Goal: Information Seeking & Learning: Understand process/instructions

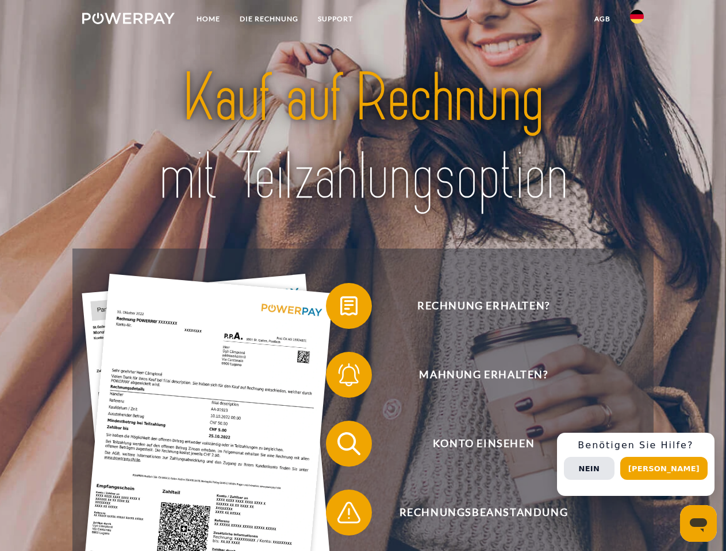
click at [128, 20] on img at bounding box center [128, 18] width 92 height 11
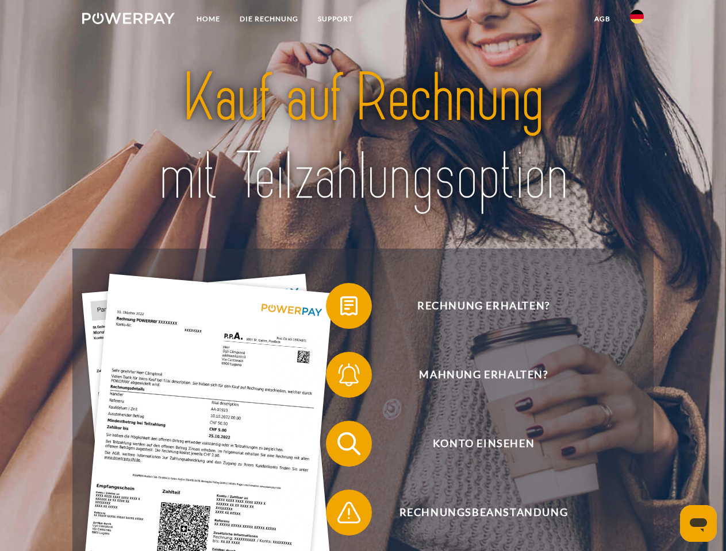
click at [636, 20] on img at bounding box center [637, 17] width 14 height 14
click at [601, 19] on link "agb" at bounding box center [602, 19] width 36 height 21
click at [340, 308] on span at bounding box center [331, 305] width 57 height 57
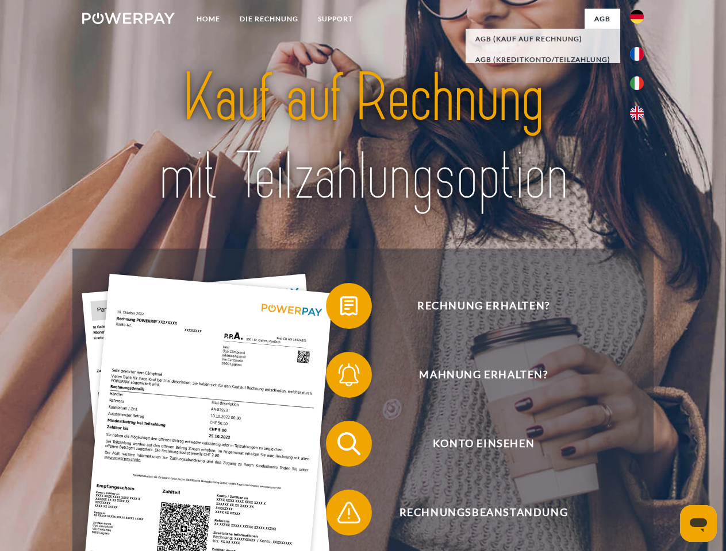
click at [340, 377] on span at bounding box center [331, 374] width 57 height 57
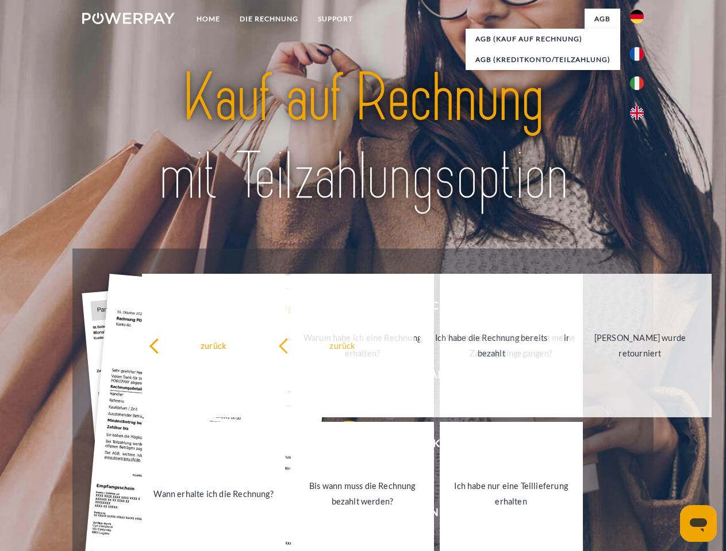
click at [340, 446] on link "Bis wann muss die Rechnung bezahlt werden?" at bounding box center [362, 494] width 143 height 144
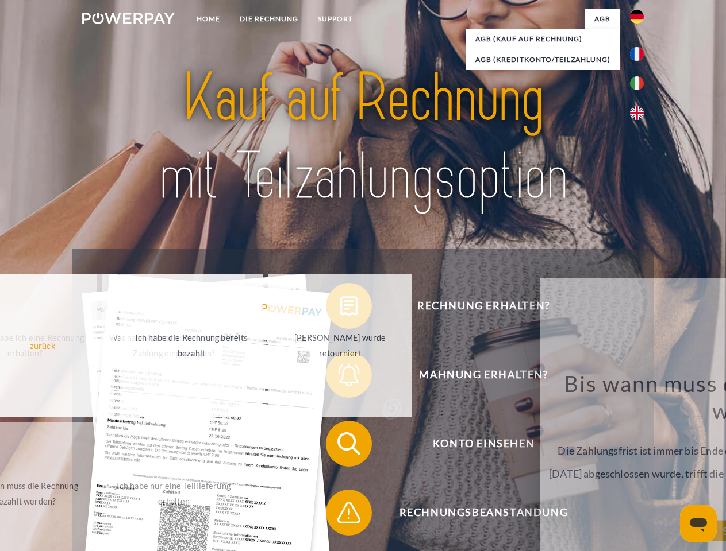
click at [340, 515] on span at bounding box center [331, 512] width 57 height 57
click at [639, 465] on div "Rechnung erhalten? Mahnung erhalten? Konto einsehen" at bounding box center [362, 479] width 580 height 460
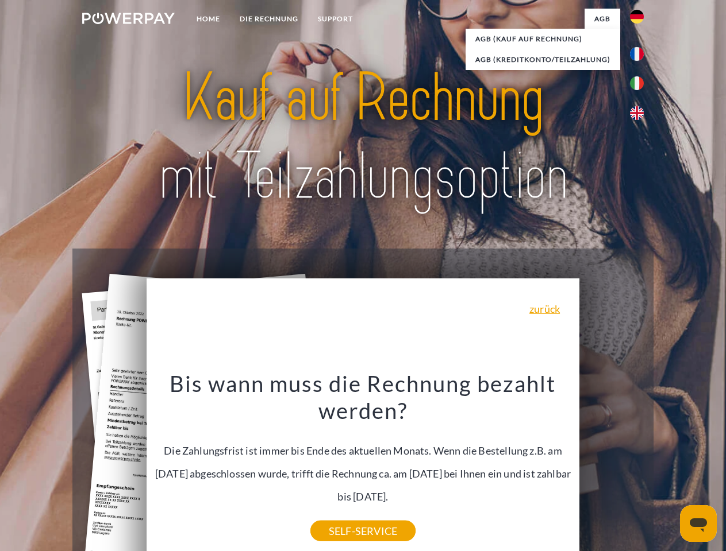
click at [611, 467] on span "Konto einsehen" at bounding box center [482, 444] width 281 height 46
click at [668, 469] on header "Home DIE RECHNUNG SUPPORT" at bounding box center [363, 396] width 726 height 793
